Goal: Information Seeking & Learning: Learn about a topic

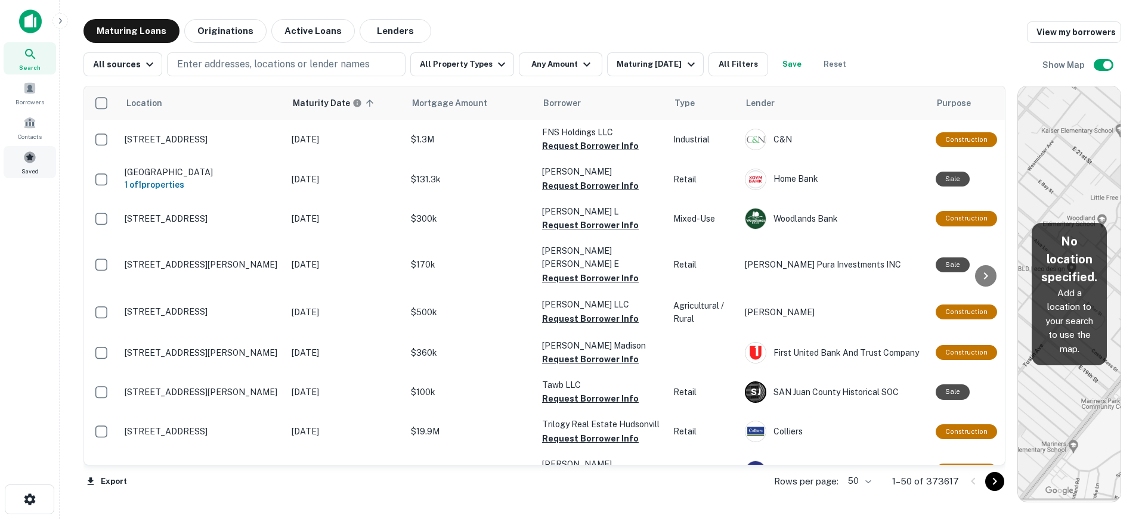
click at [36, 151] on div "Saved" at bounding box center [30, 162] width 52 height 32
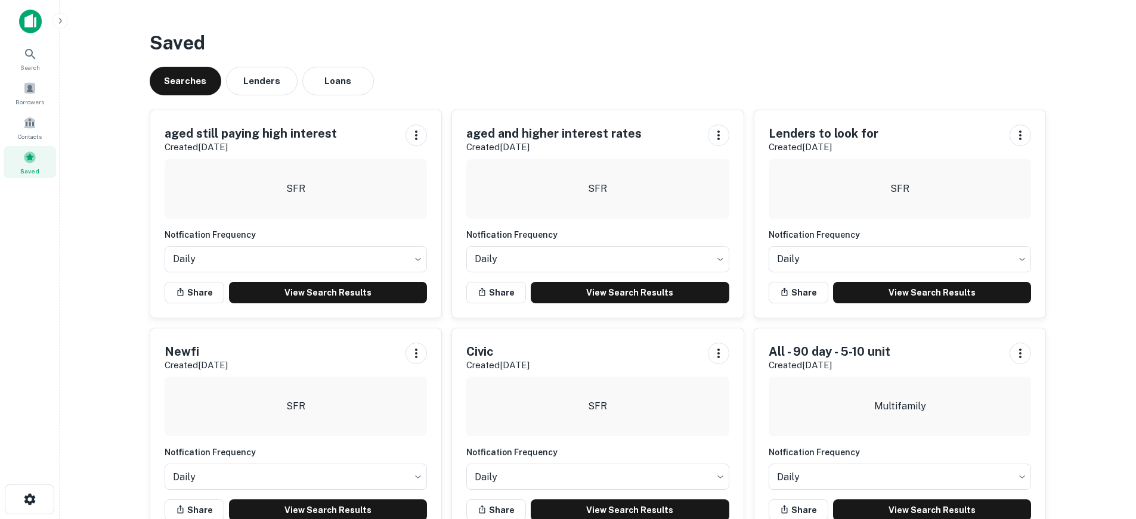
click at [30, 14] on img at bounding box center [30, 22] width 23 height 24
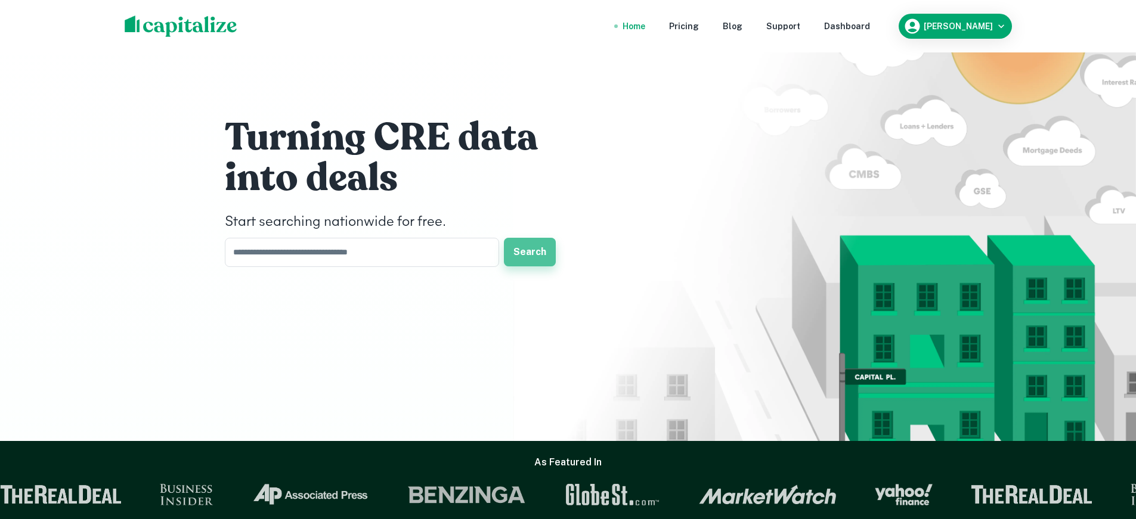
click at [544, 250] on button "Search" at bounding box center [530, 252] width 52 height 29
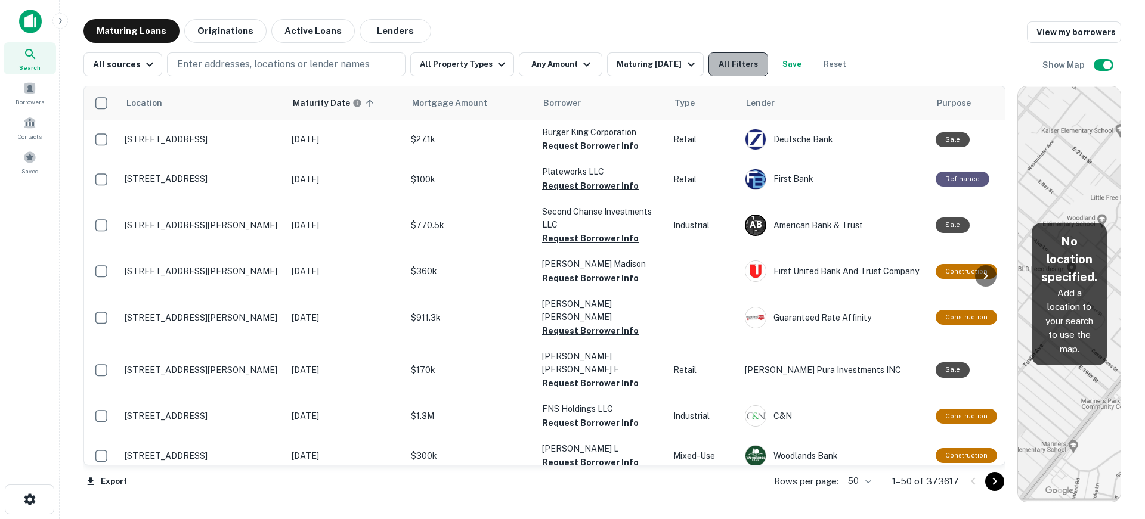
click at [737, 58] on button "All Filters" at bounding box center [738, 64] width 60 height 24
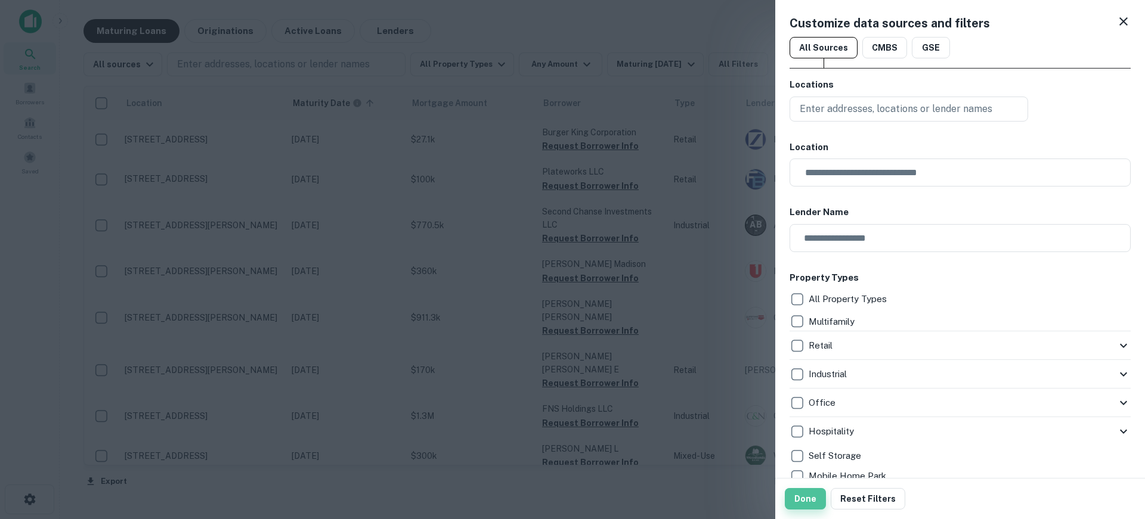
click at [809, 504] on button "Done" at bounding box center [805, 498] width 41 height 21
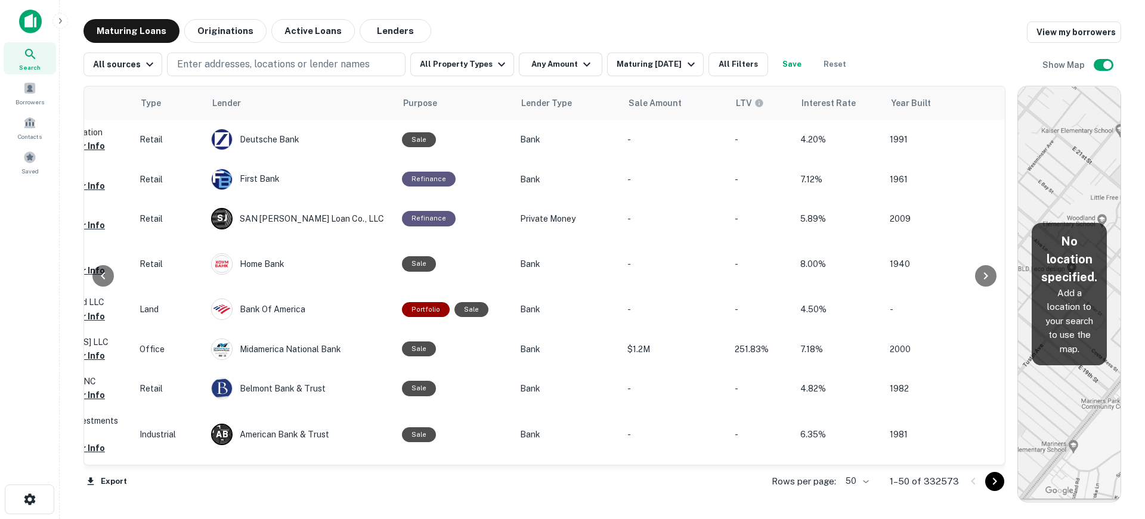
scroll to position [0, 530]
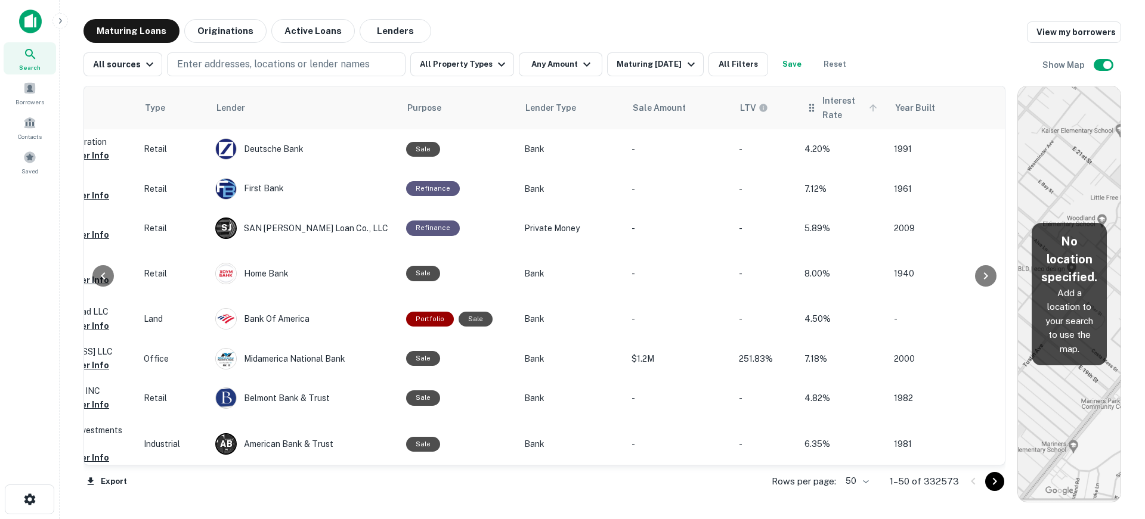
click at [826, 110] on span "Interest Rate" at bounding box center [851, 108] width 58 height 29
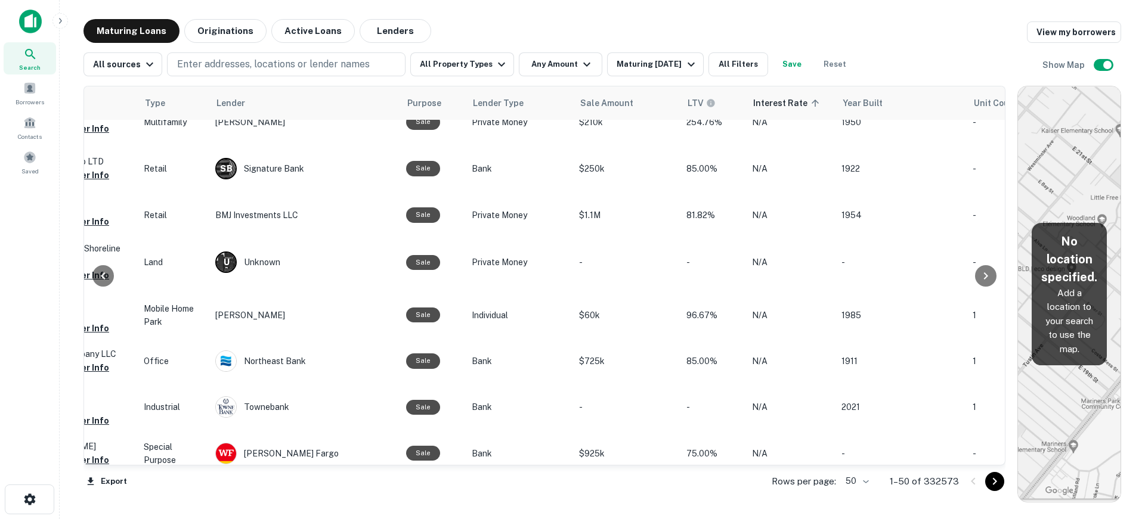
scroll to position [119, 530]
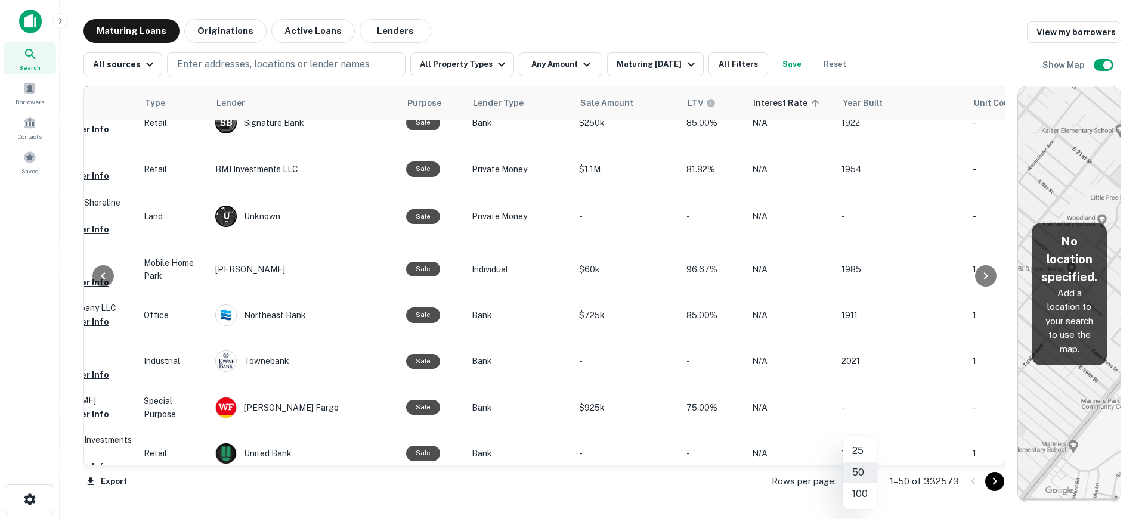
click at [864, 482] on body "Search Borrowers Contacts Saved Maturing Loans Originations Active Loans Lender…" at bounding box center [572, 259] width 1145 height 519
click at [772, 491] on div at bounding box center [572, 259] width 1145 height 519
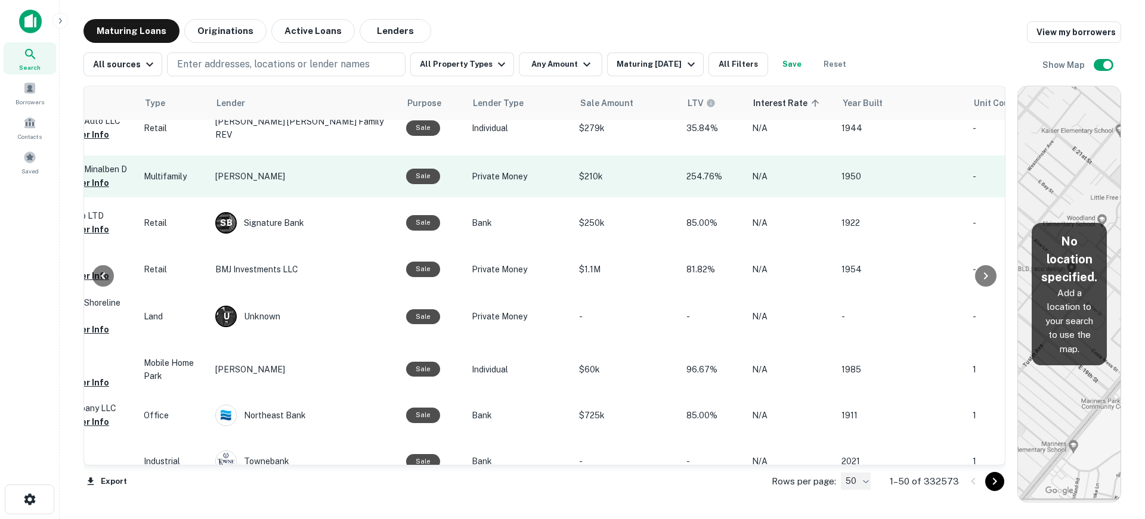
scroll to position [0, 530]
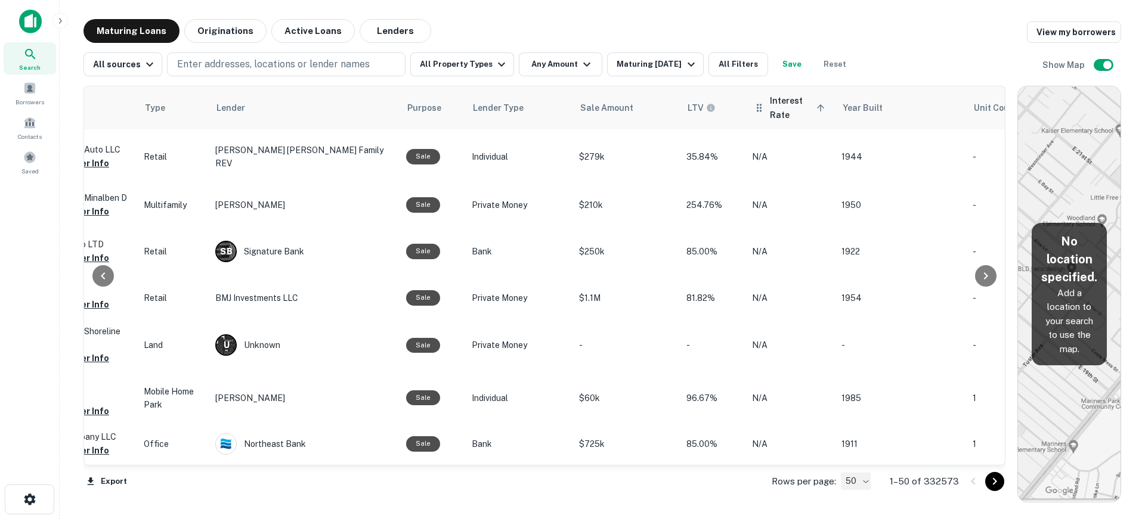
click at [793, 106] on span "Interest Rate sorted ascending" at bounding box center [799, 108] width 58 height 29
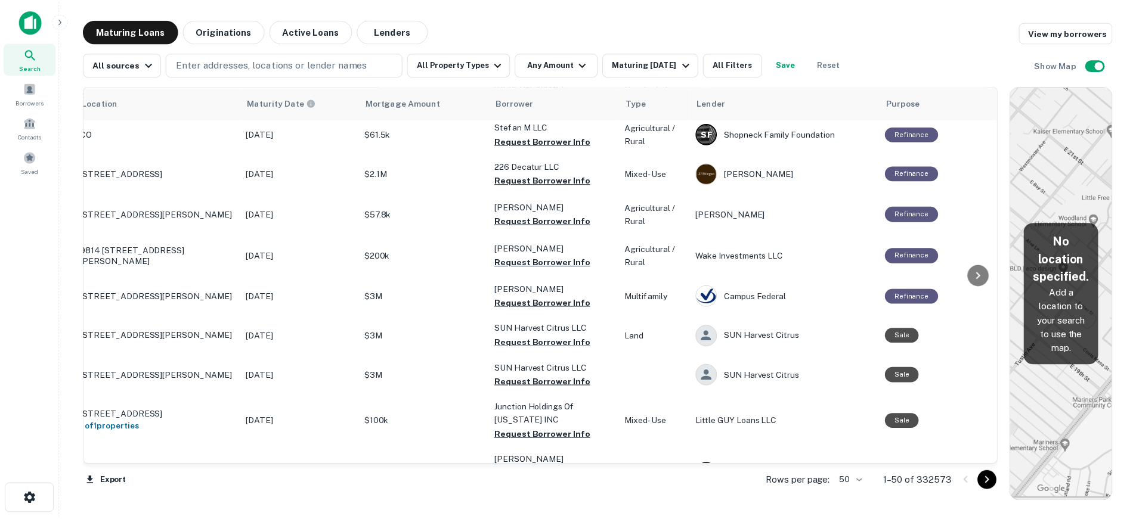
scroll to position [1799, 0]
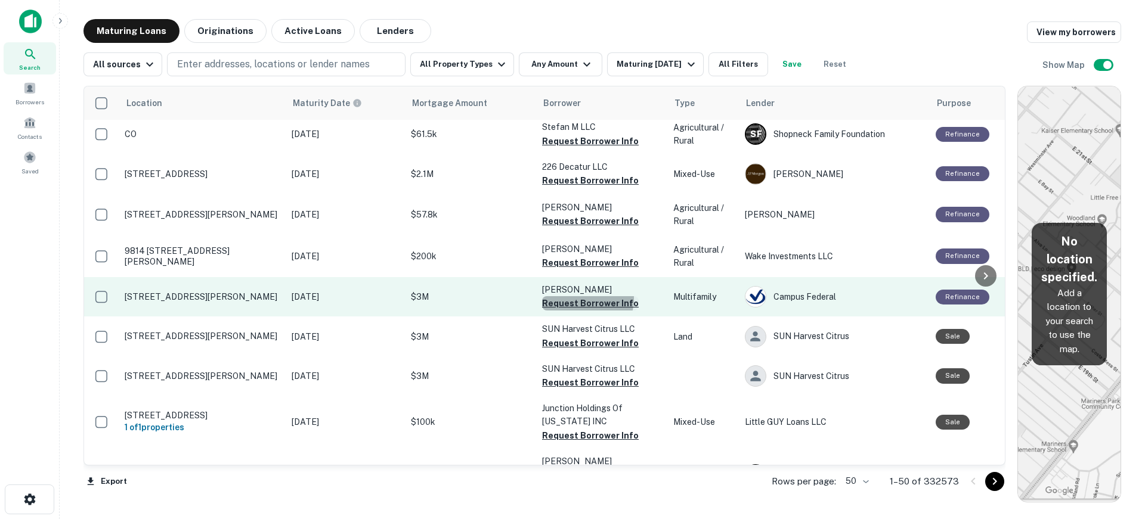
click at [581, 296] on button "Request Borrower Info" at bounding box center [590, 303] width 97 height 14
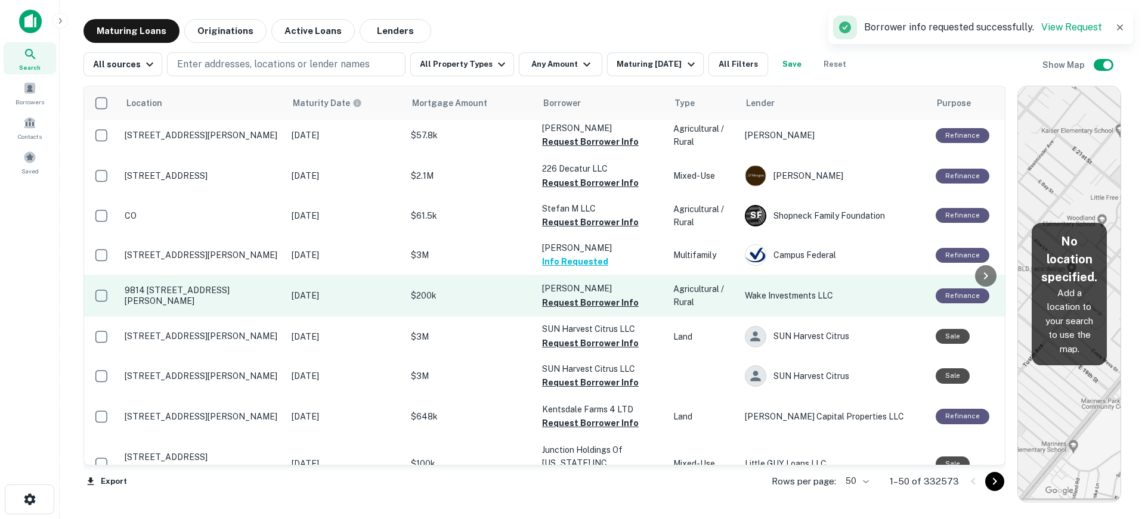
click at [490, 289] on p "$200k" at bounding box center [470, 295] width 119 height 13
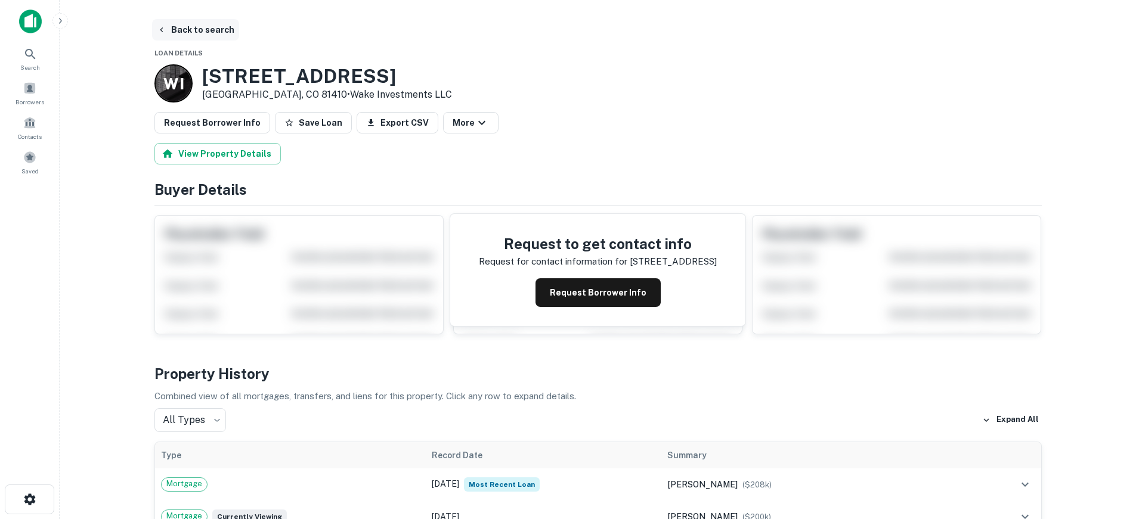
click at [188, 27] on button "Back to search" at bounding box center [195, 29] width 87 height 21
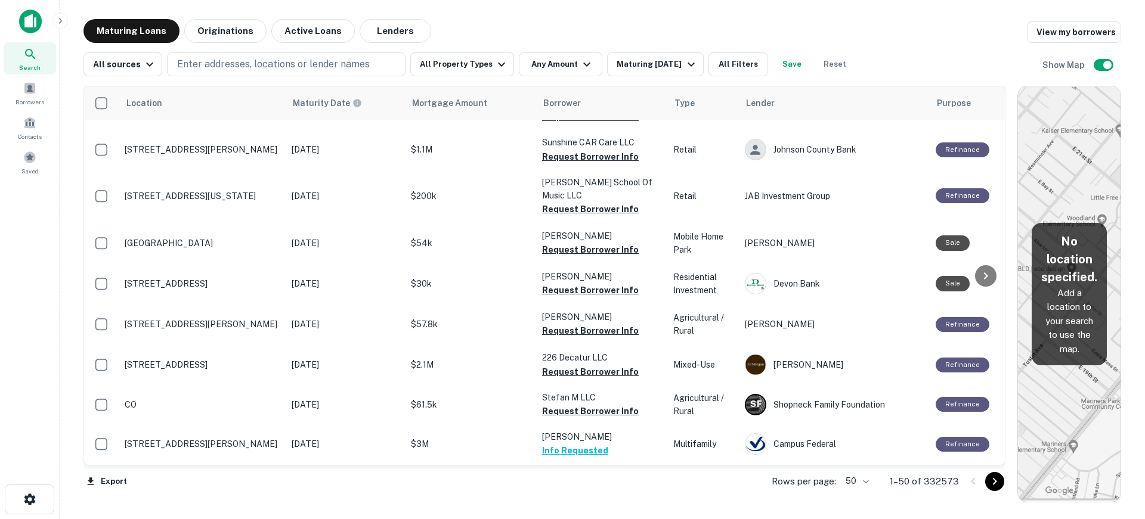
scroll to position [1799, 0]
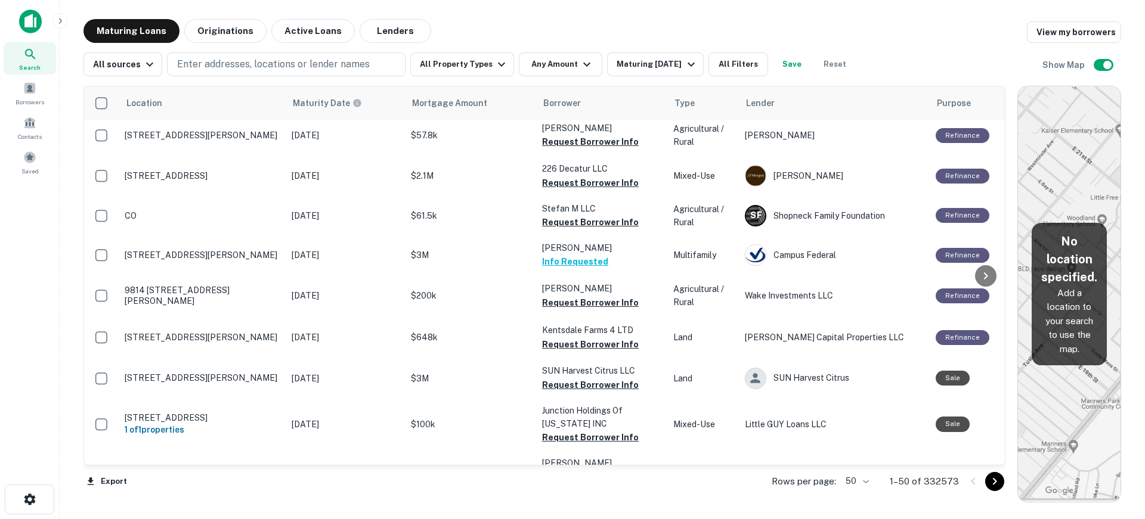
click at [995, 479] on icon "Go to next page" at bounding box center [995, 482] width 14 height 14
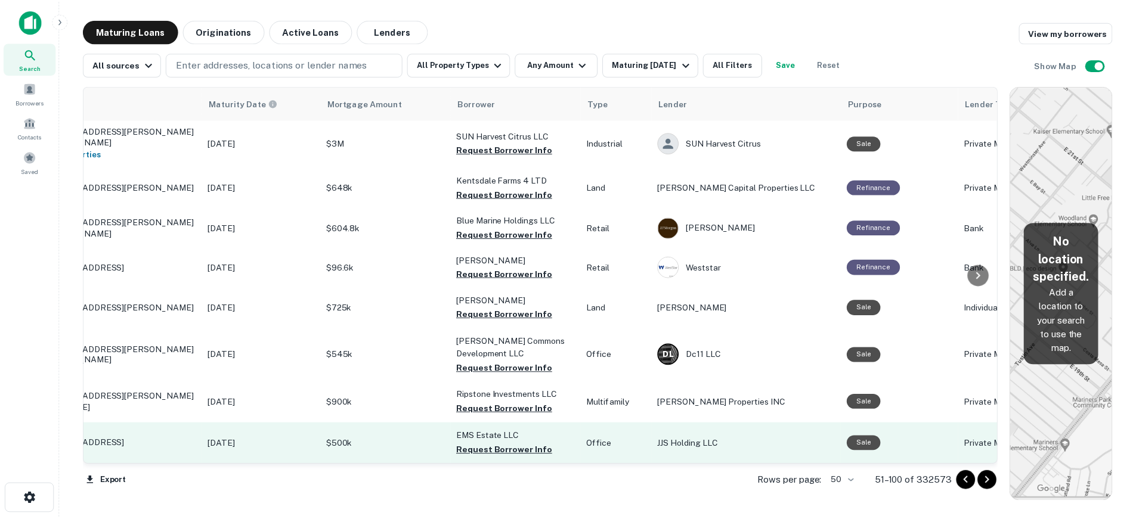
scroll to position [0, 36]
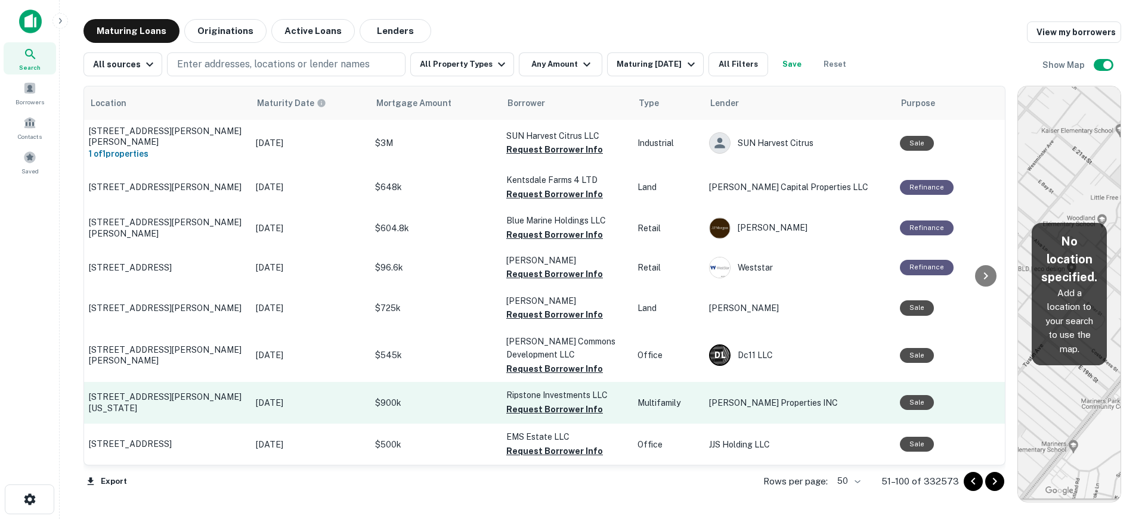
click at [428, 401] on p "$900k" at bounding box center [434, 403] width 119 height 13
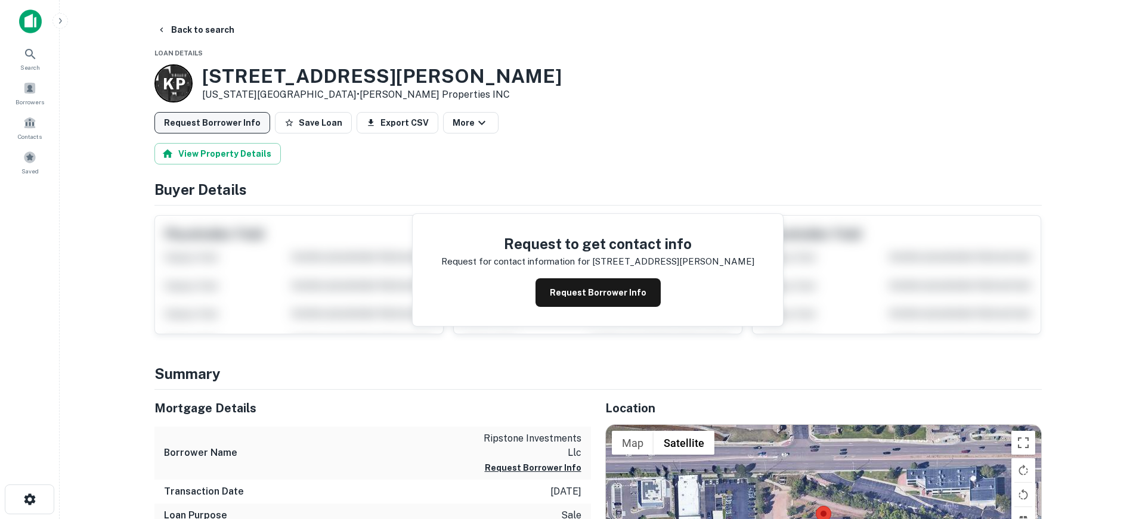
click at [196, 125] on button "Request Borrower Info" at bounding box center [212, 122] width 116 height 21
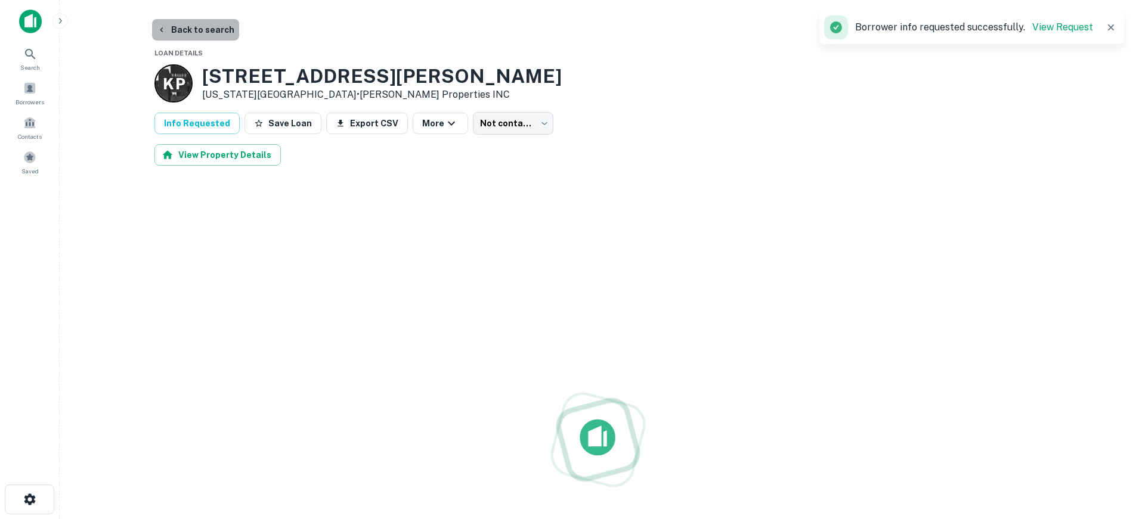
click at [211, 32] on button "Back to search" at bounding box center [195, 29] width 87 height 21
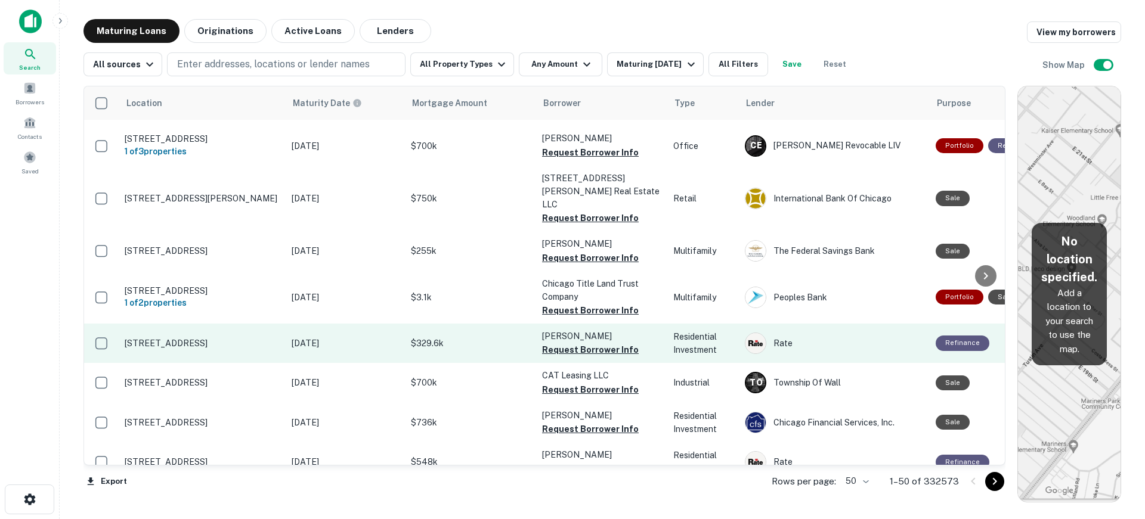
scroll to position [119, 0]
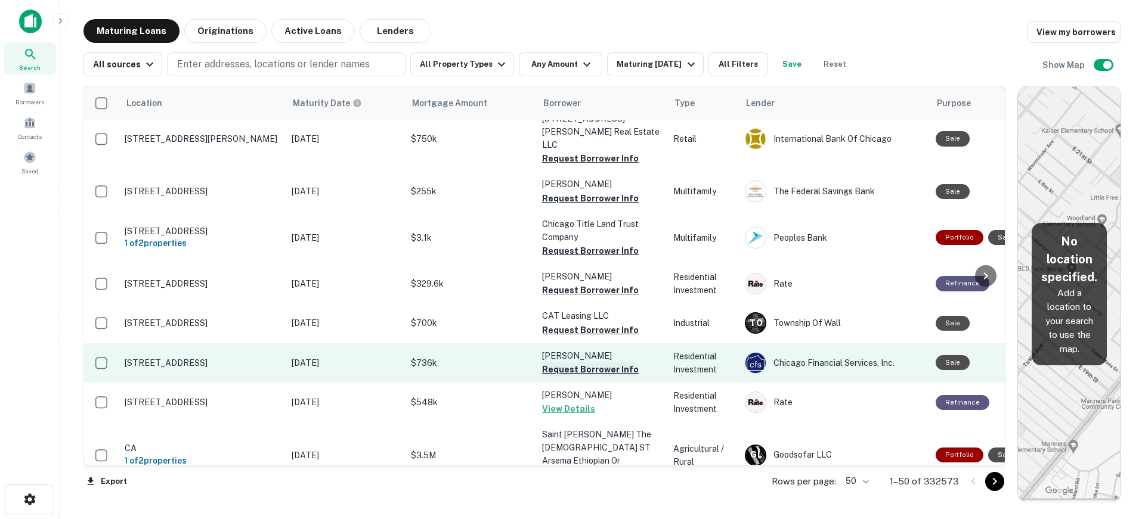
click at [570, 363] on button "Request Borrower Info" at bounding box center [590, 370] width 97 height 14
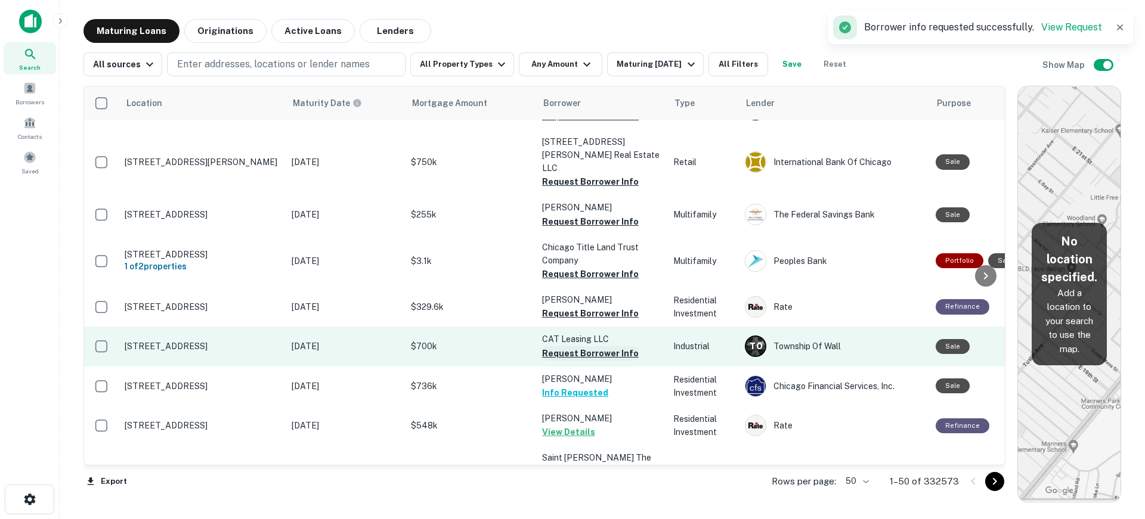
scroll to position [60, 0]
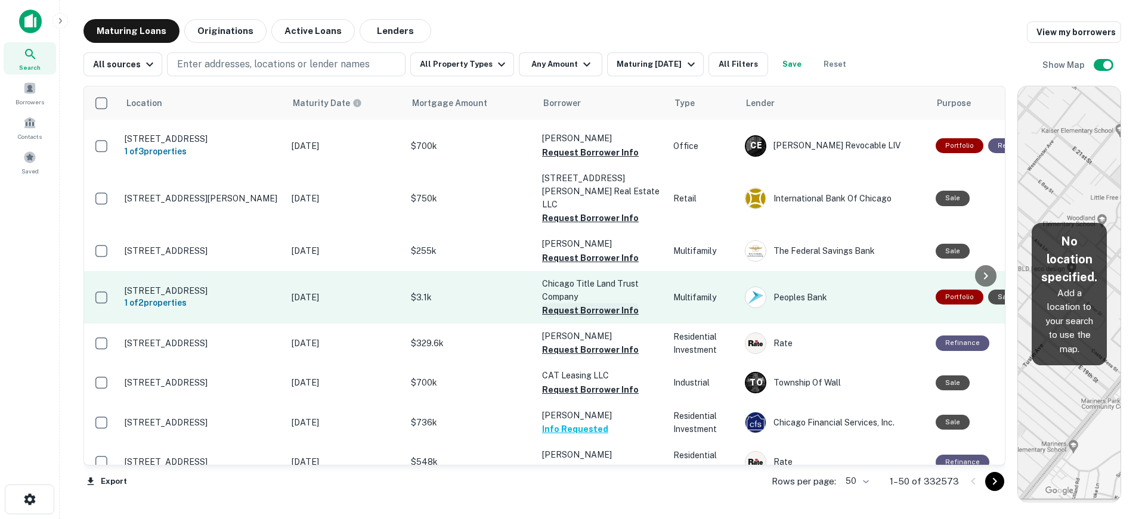
click at [571, 304] on button "Request Borrower Info" at bounding box center [590, 311] width 97 height 14
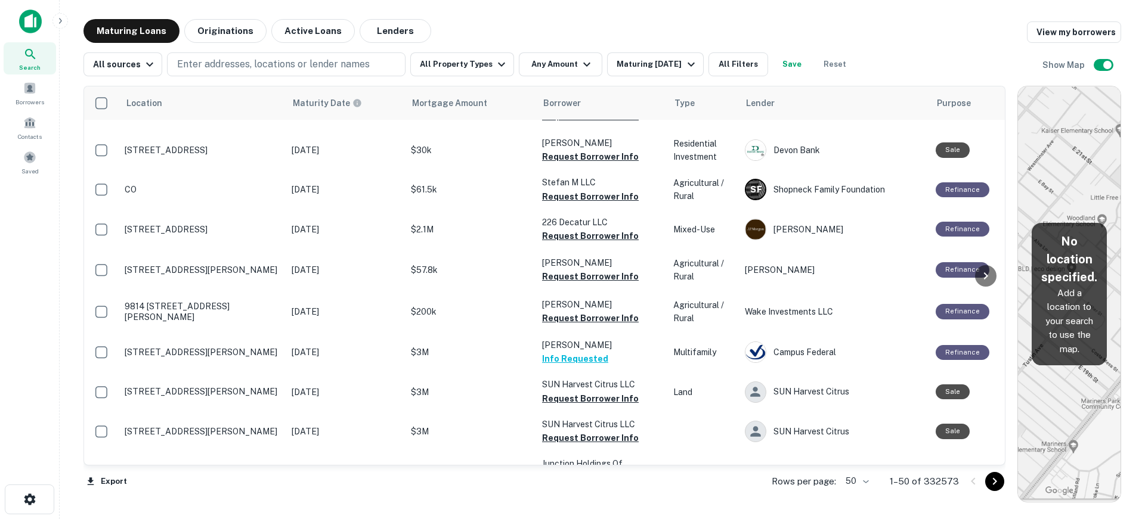
scroll to position [1799, 0]
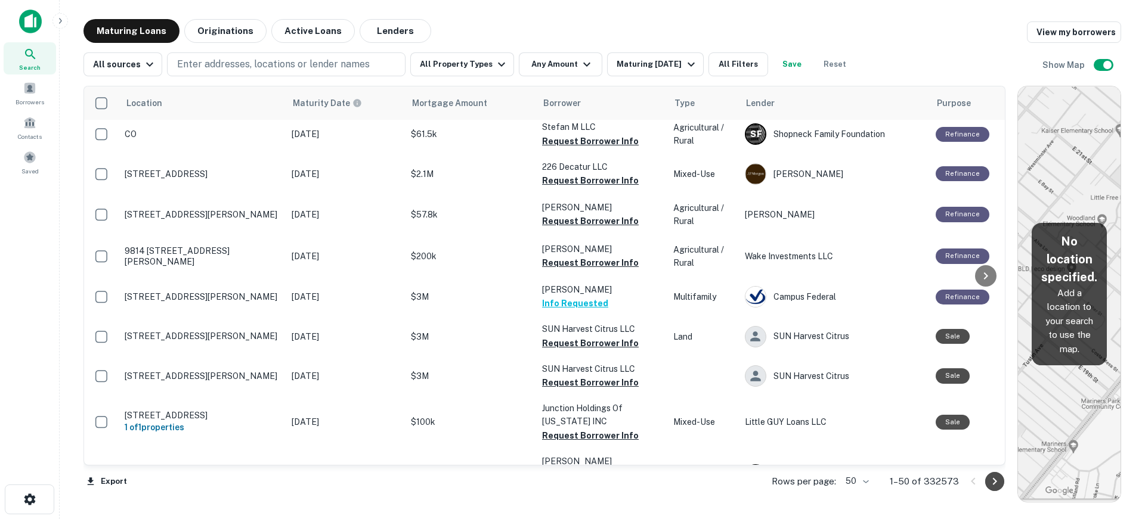
click at [989, 481] on icon "Go to next page" at bounding box center [995, 482] width 14 height 14
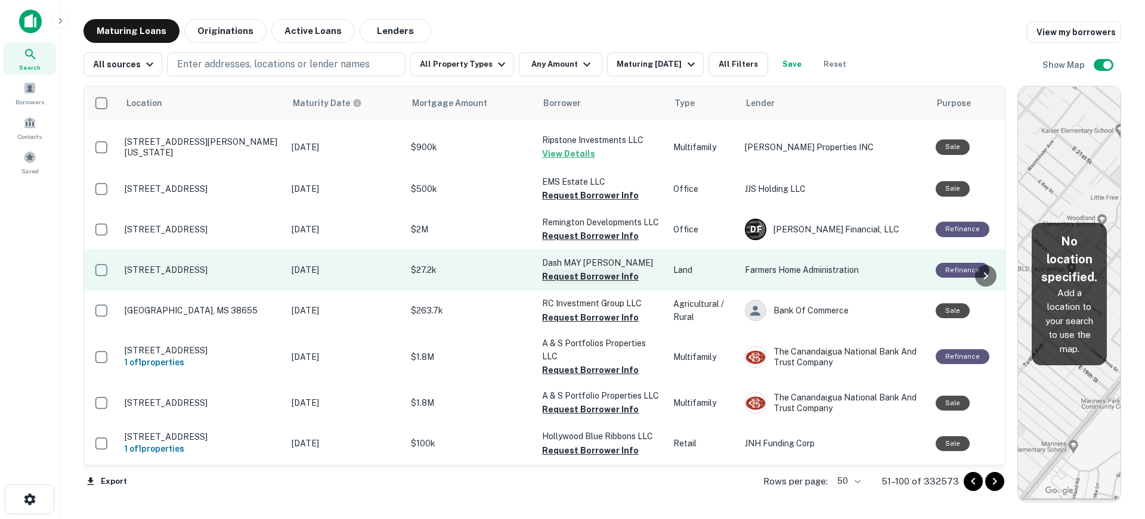
scroll to position [298, 0]
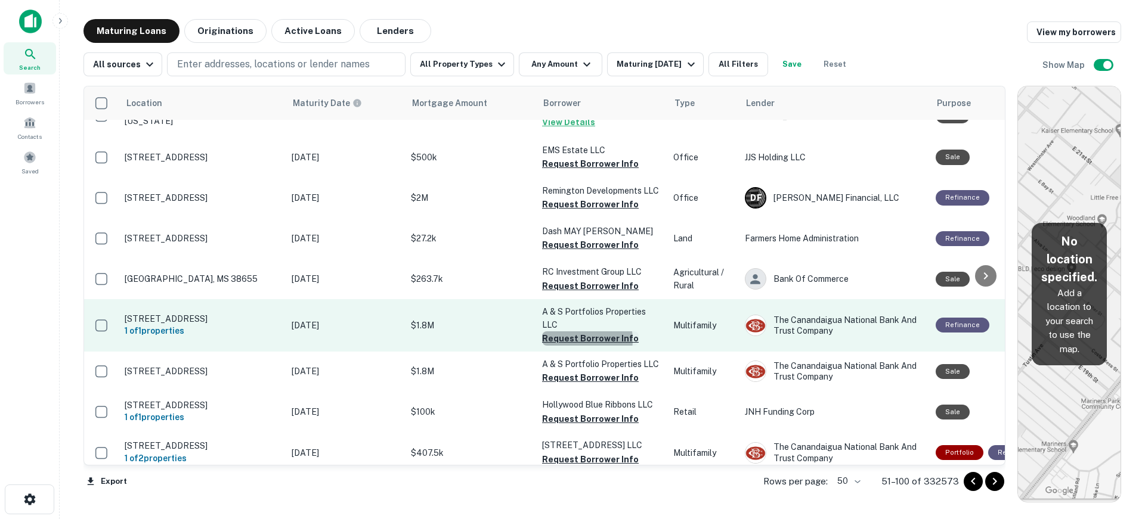
click at [575, 334] on button "Request Borrower Info" at bounding box center [590, 339] width 97 height 14
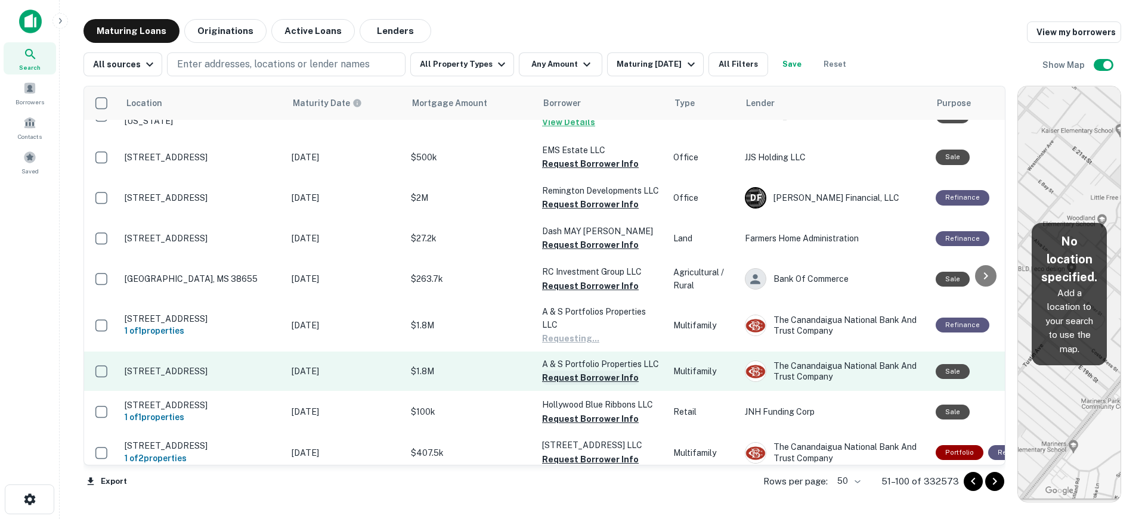
click at [571, 371] on button "Request Borrower Info" at bounding box center [590, 378] width 97 height 14
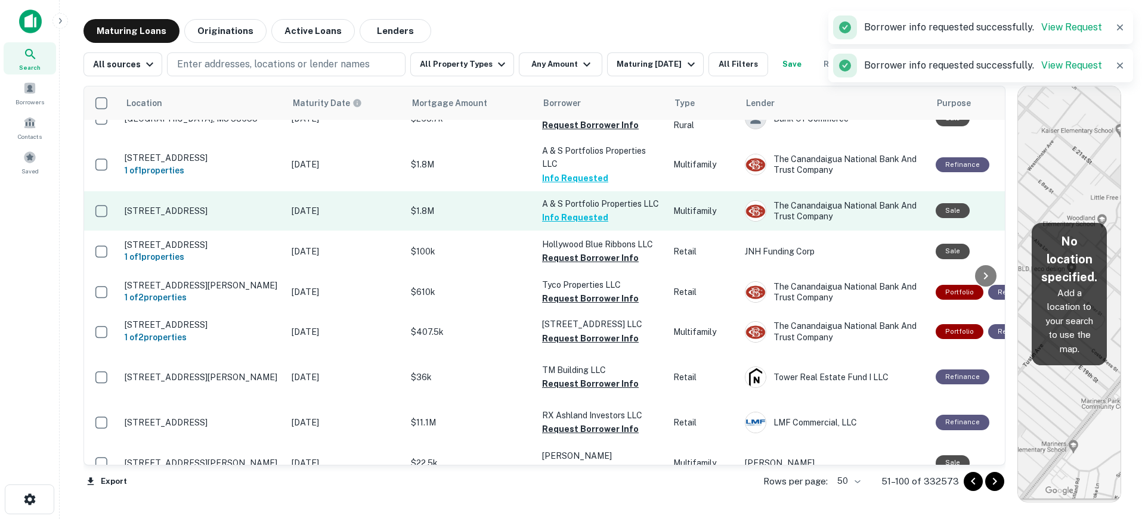
scroll to position [472, 0]
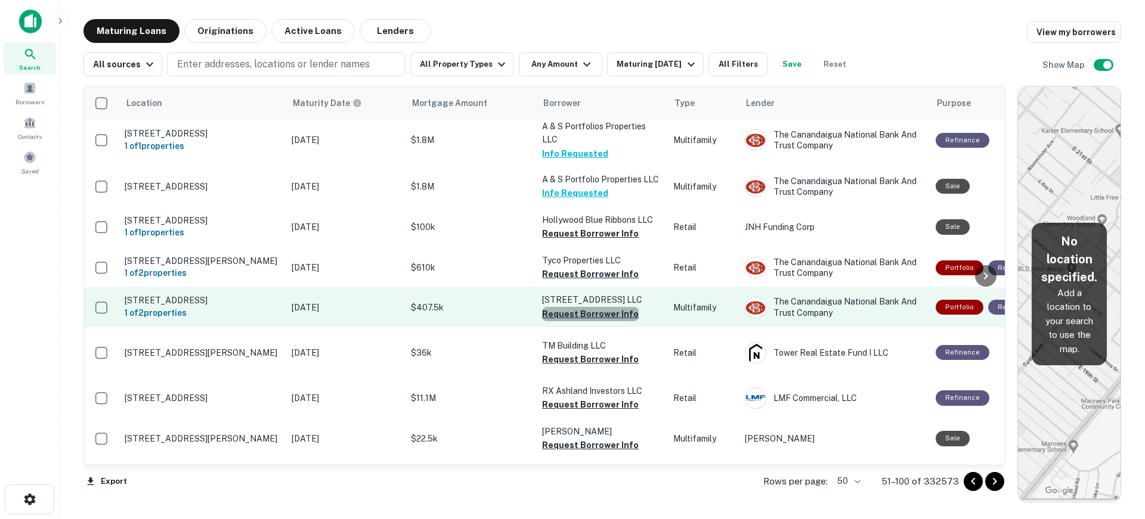
click at [593, 312] on button "Request Borrower Info" at bounding box center [590, 314] width 97 height 14
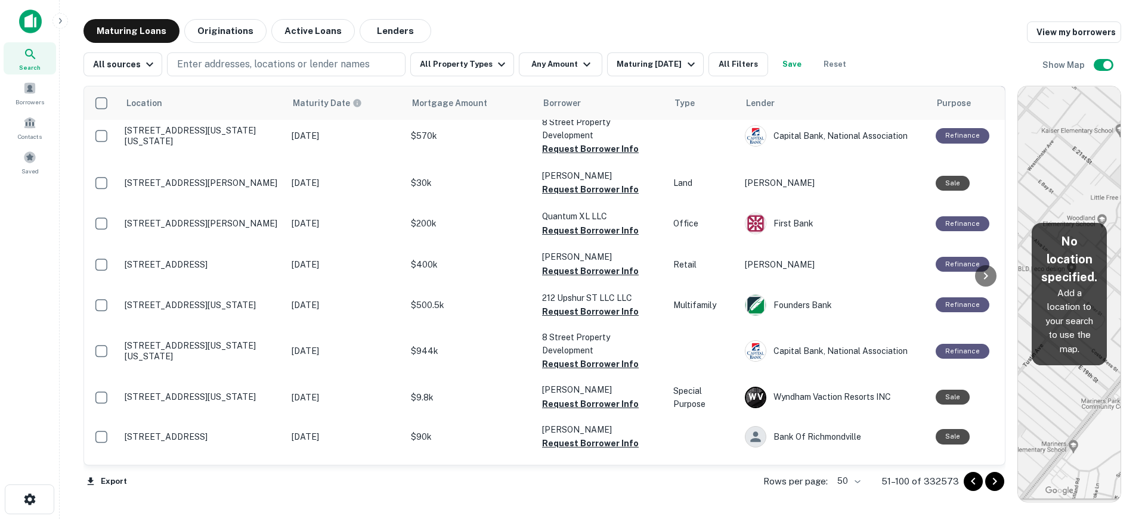
scroll to position [1226, 0]
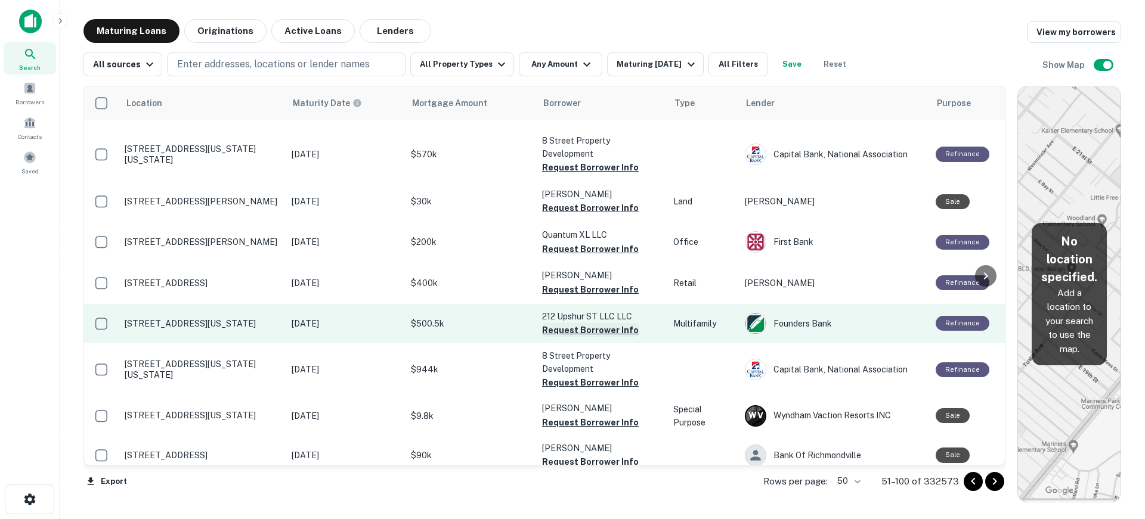
click at [602, 338] on button "Request Borrower Info" at bounding box center [590, 330] width 97 height 14
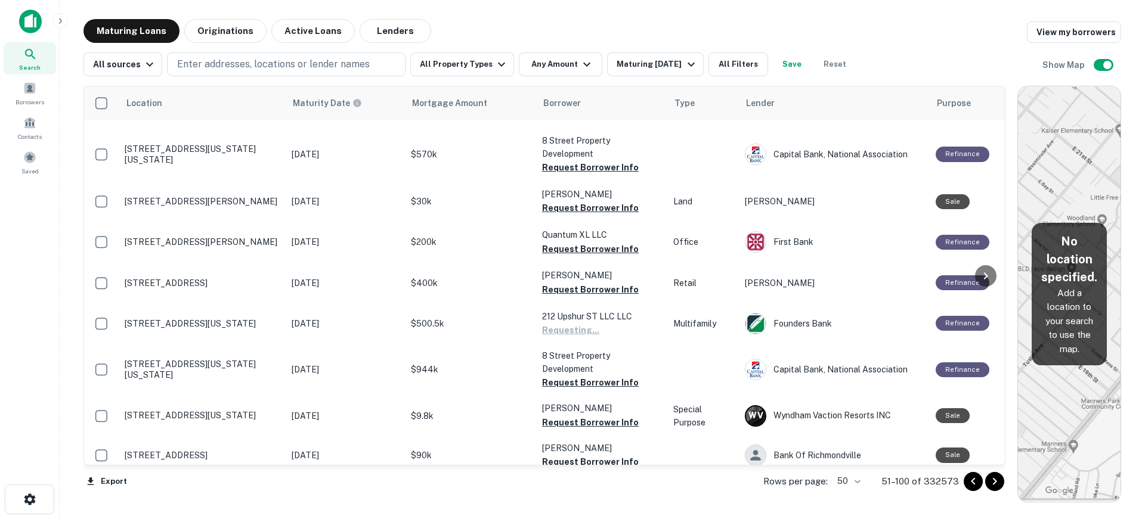
click at [999, 481] on icon "Go to next page" at bounding box center [995, 482] width 14 height 14
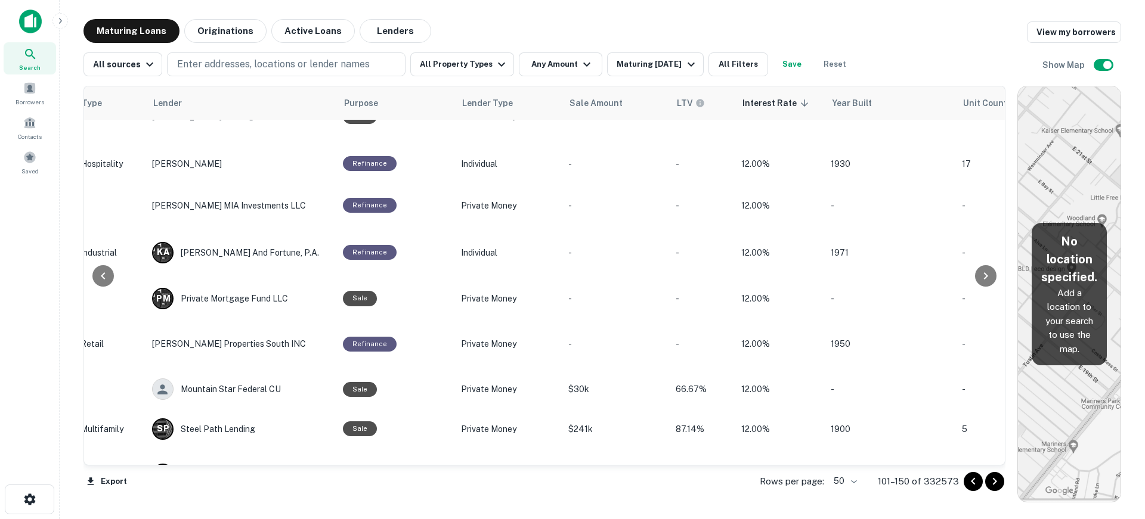
scroll to position [1784, 598]
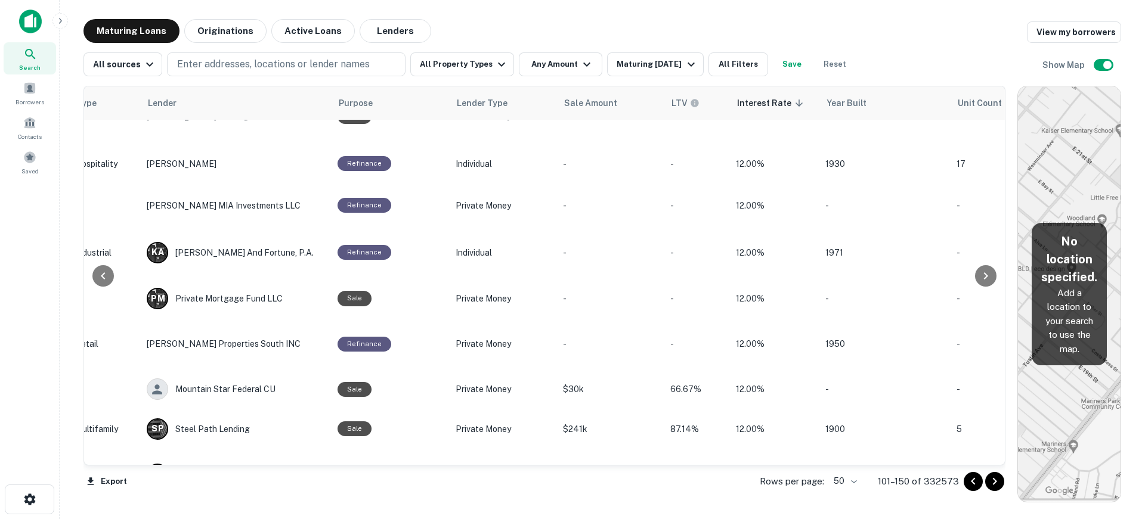
click at [1000, 479] on icon "Go to next page" at bounding box center [995, 482] width 14 height 14
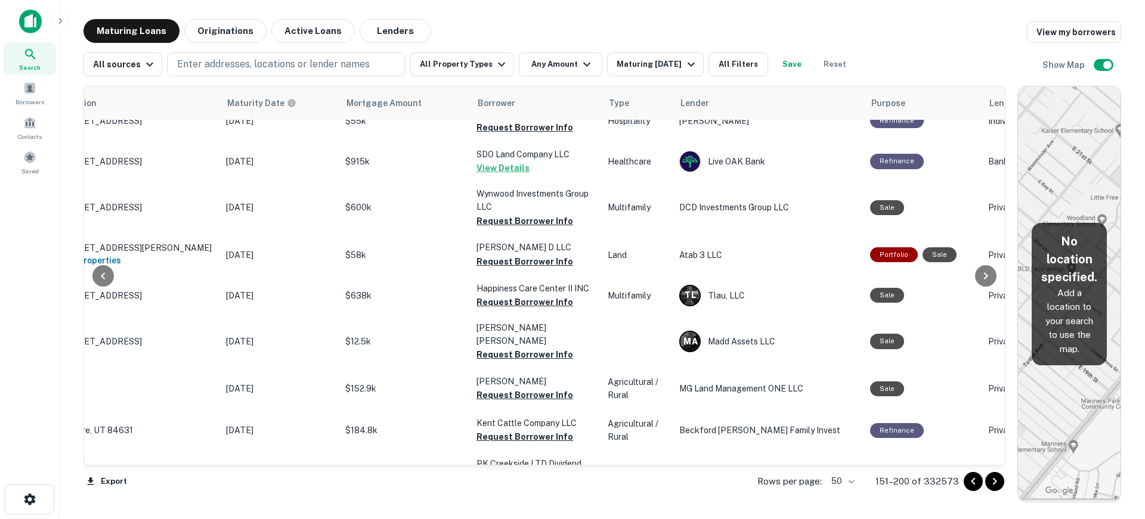
scroll to position [1009, 66]
